Goal: Find specific page/section

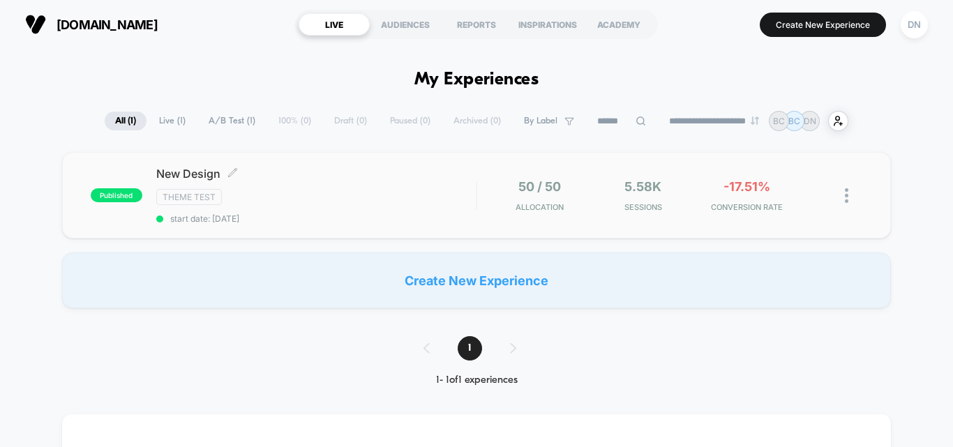
click at [234, 186] on div "New Design Click to edit experience details Click to edit experience details Th…" at bounding box center [315, 195] width 319 height 57
